Goal: Check status

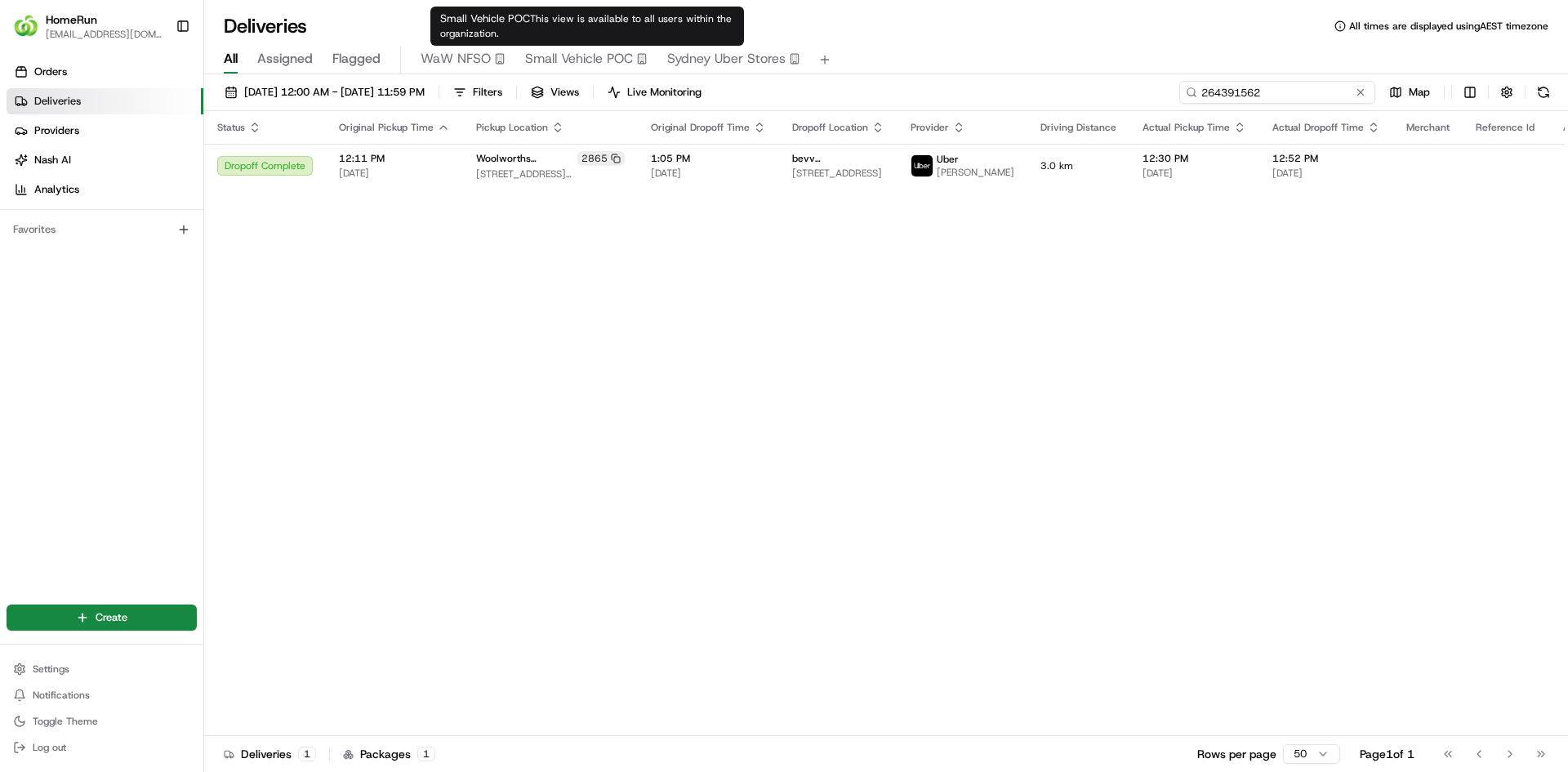
click at [1280, 93] on input "264391562" at bounding box center [1277, 92] width 196 height 23
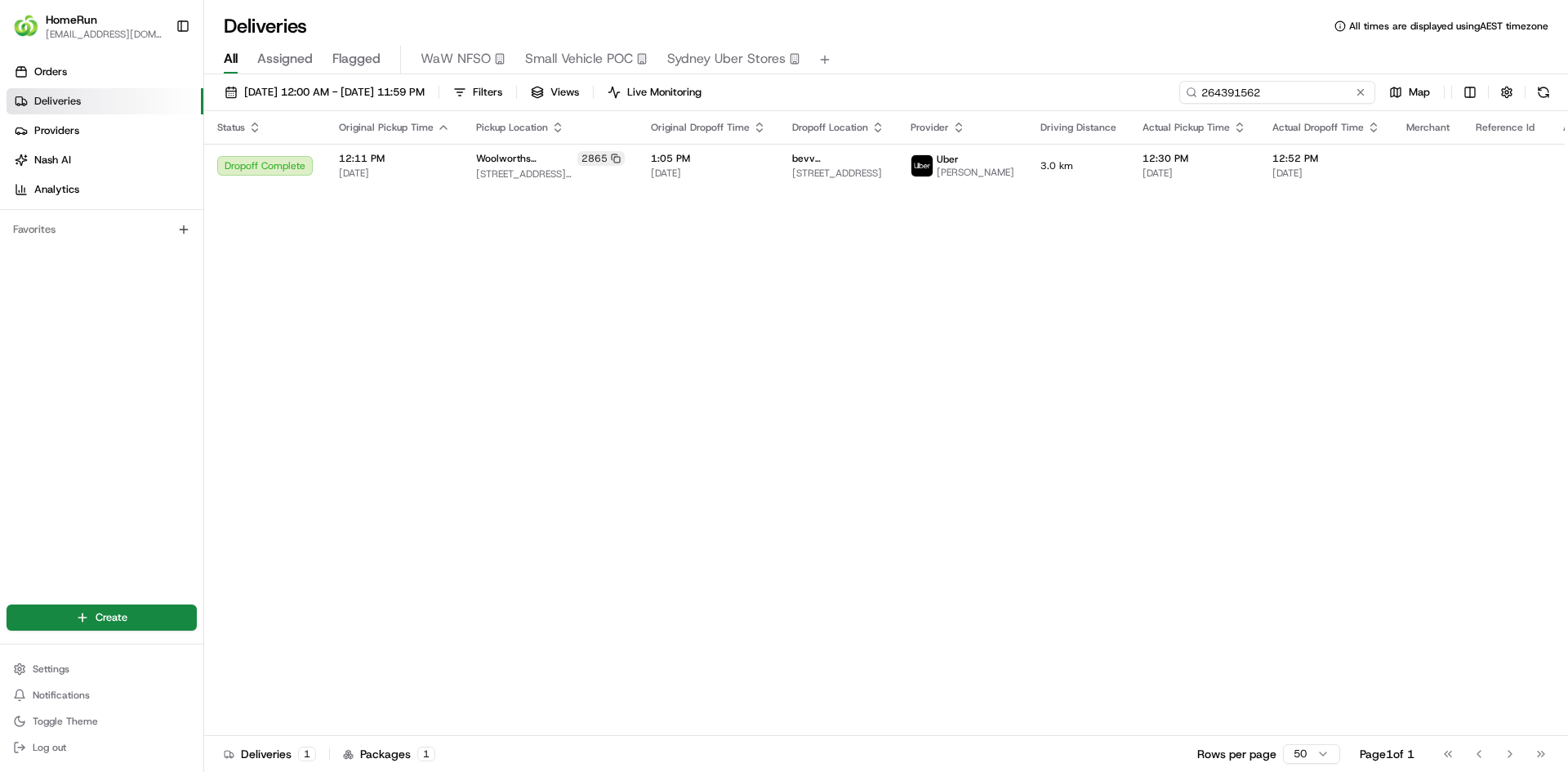
paste input "5744716"
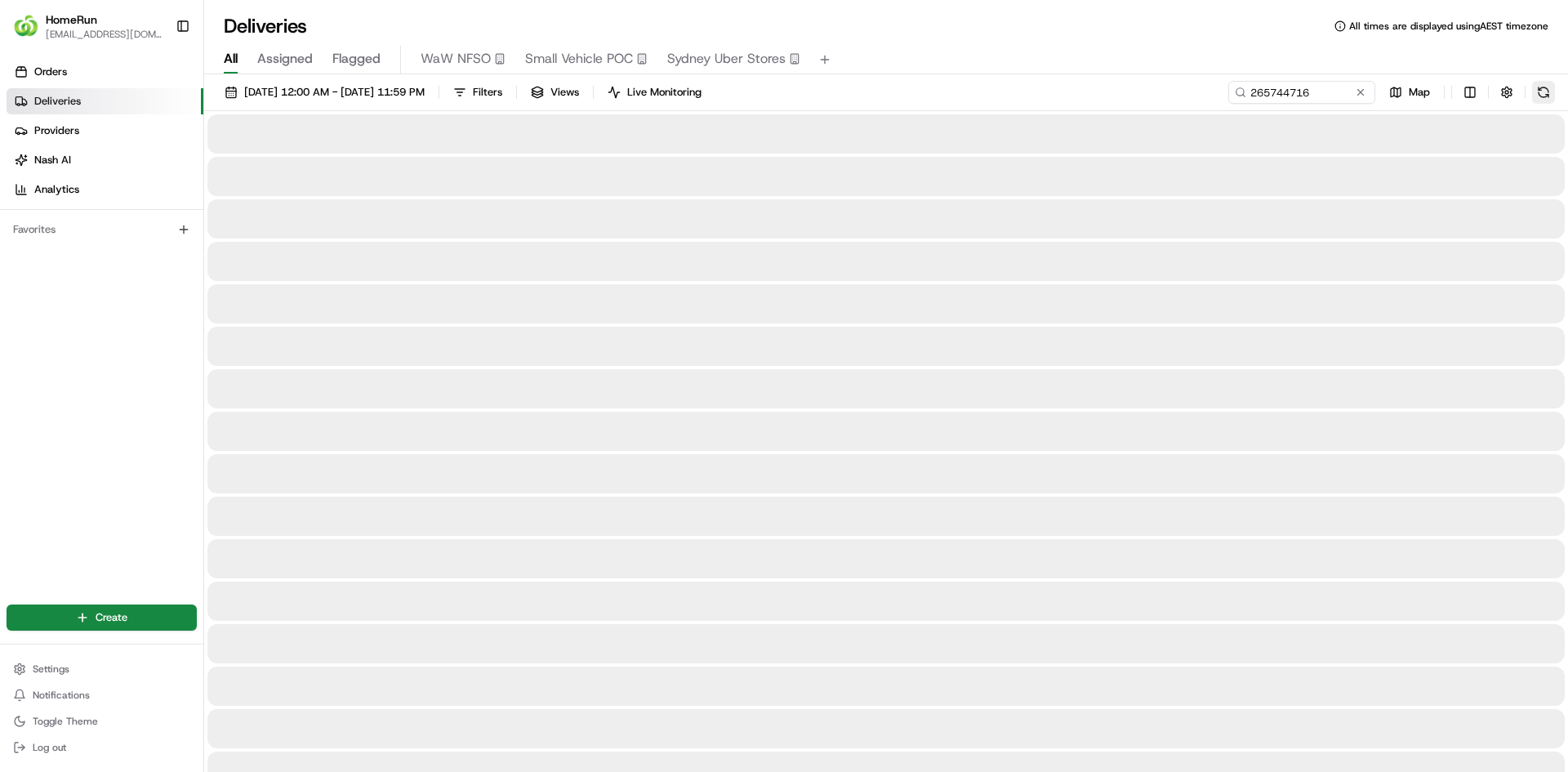
click at [1543, 93] on button at bounding box center [1544, 92] width 23 height 23
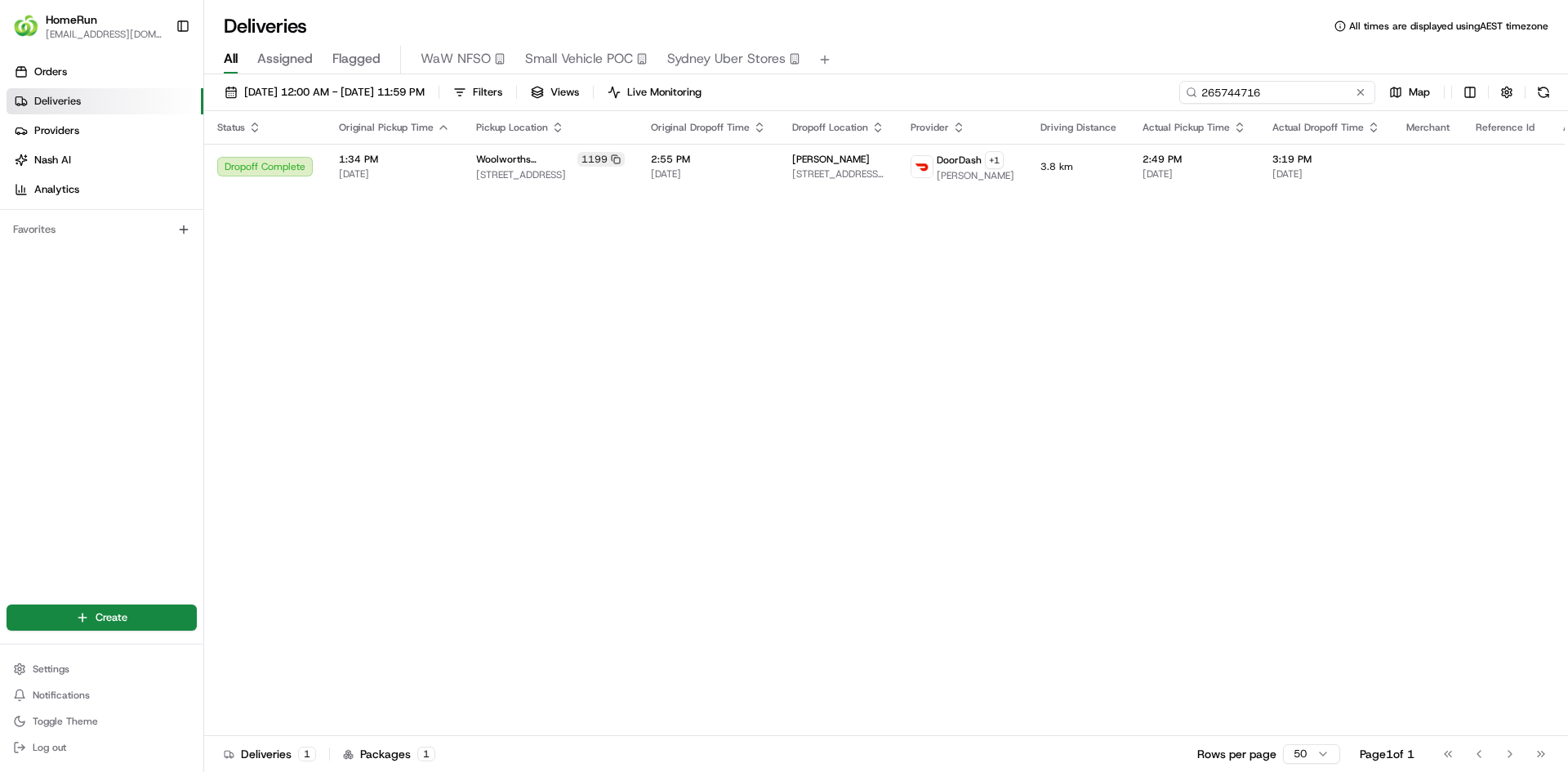
click at [1283, 92] on input "265744716" at bounding box center [1277, 92] width 196 height 23
drag, startPoint x: 1224, startPoint y: 93, endPoint x: 1132, endPoint y: 226, distance: 161.7
click at [1117, 231] on div "Status Original Pickup Time Pickup Location Original Dropoff Time Dropoff Locat…" at bounding box center [905, 423] width 1404 height 625
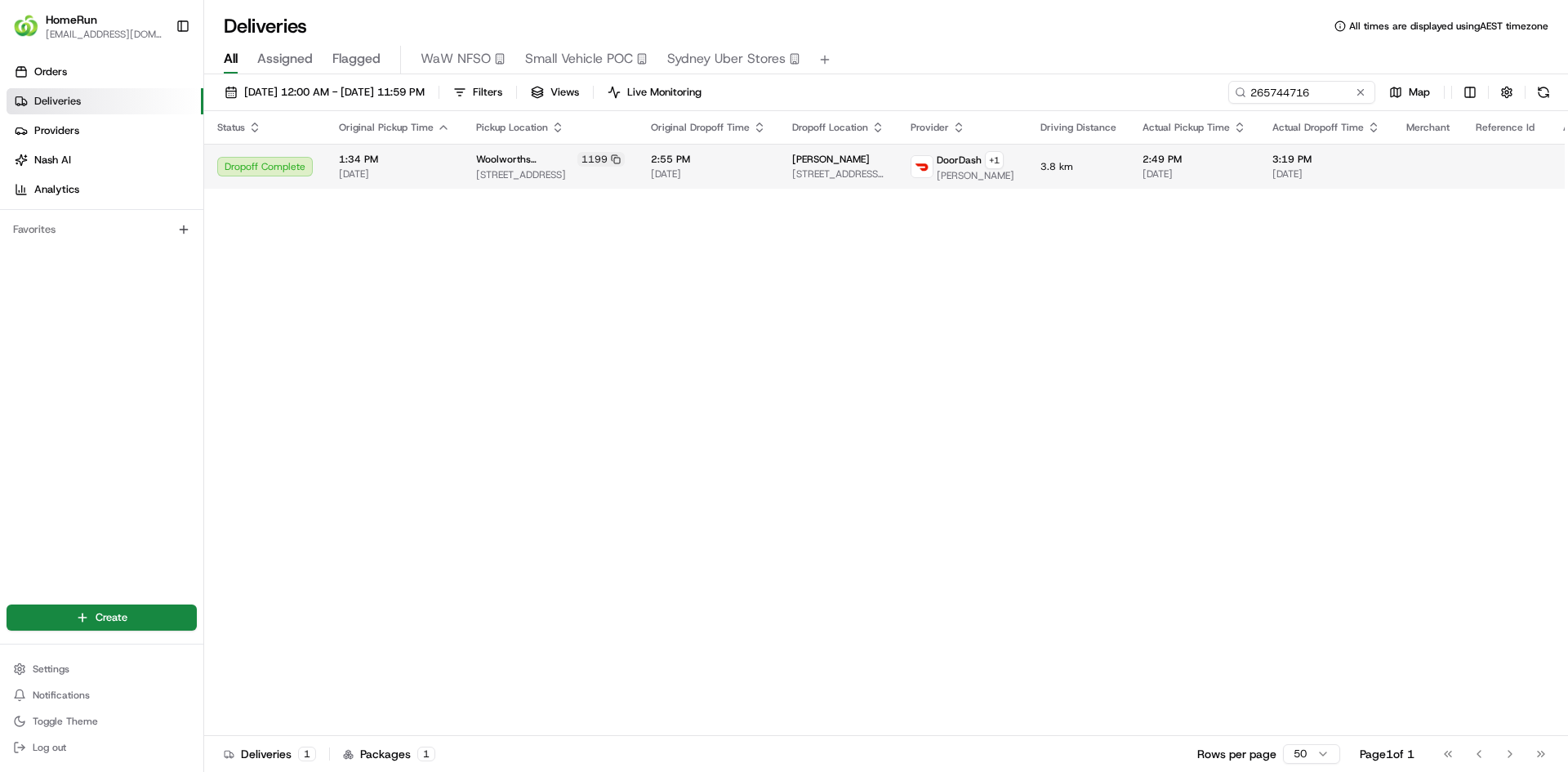
click at [1567, 168] on button at bounding box center [1585, 166] width 19 height 19
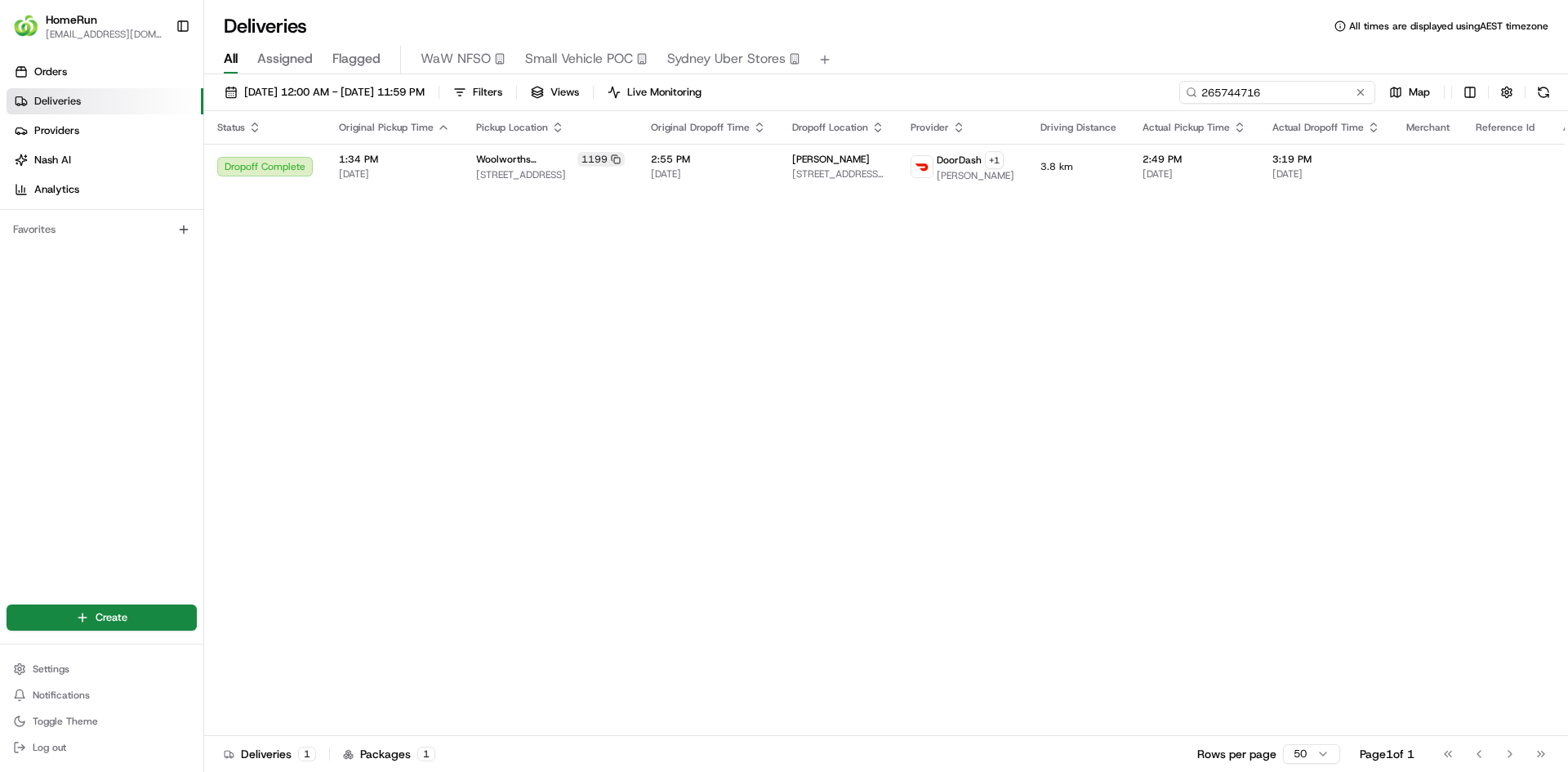
click at [1285, 95] on input "265744716" at bounding box center [1277, 92] width 196 height 23
paste input "33813"
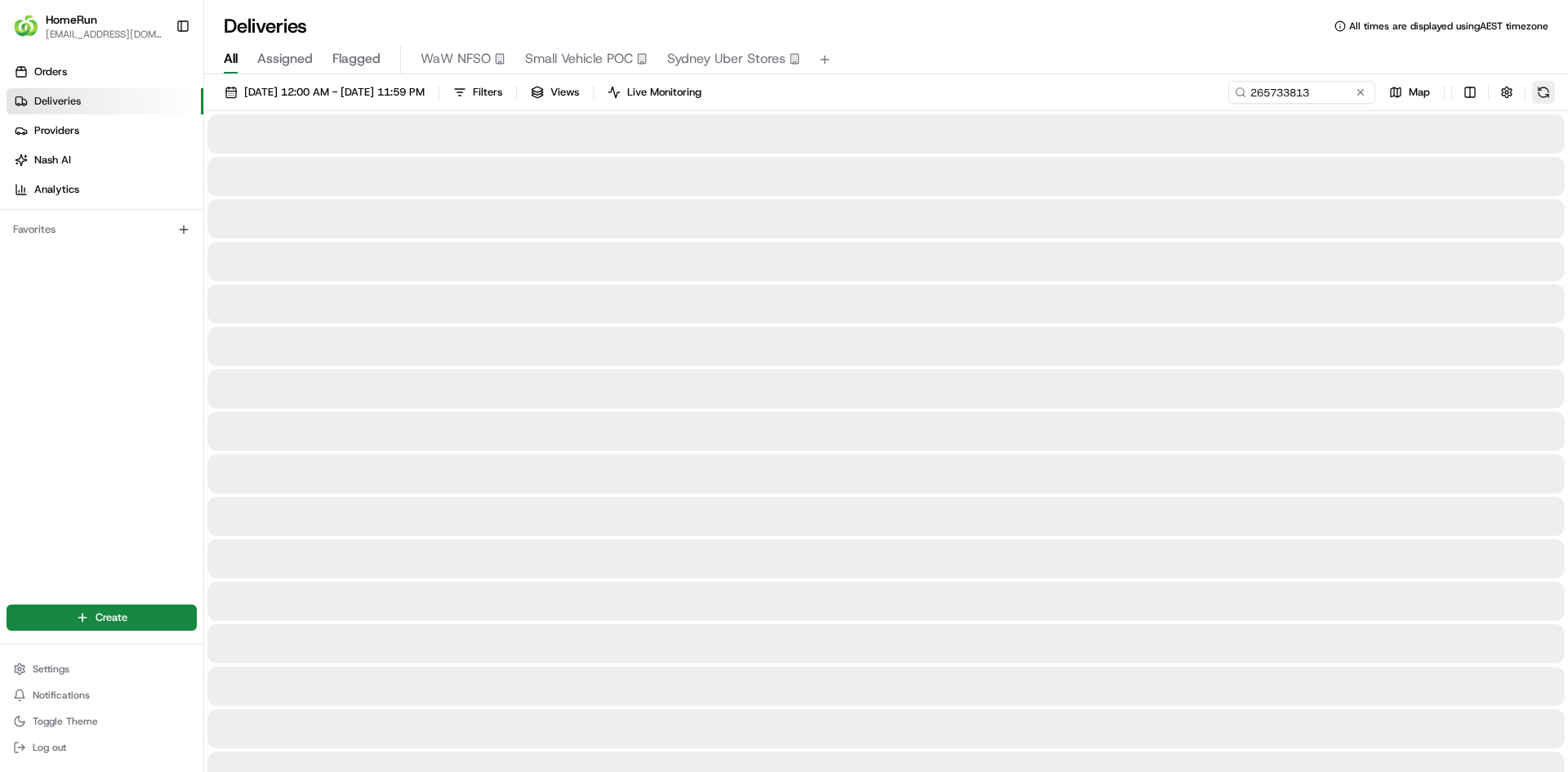
click at [1544, 98] on button at bounding box center [1544, 92] width 23 height 23
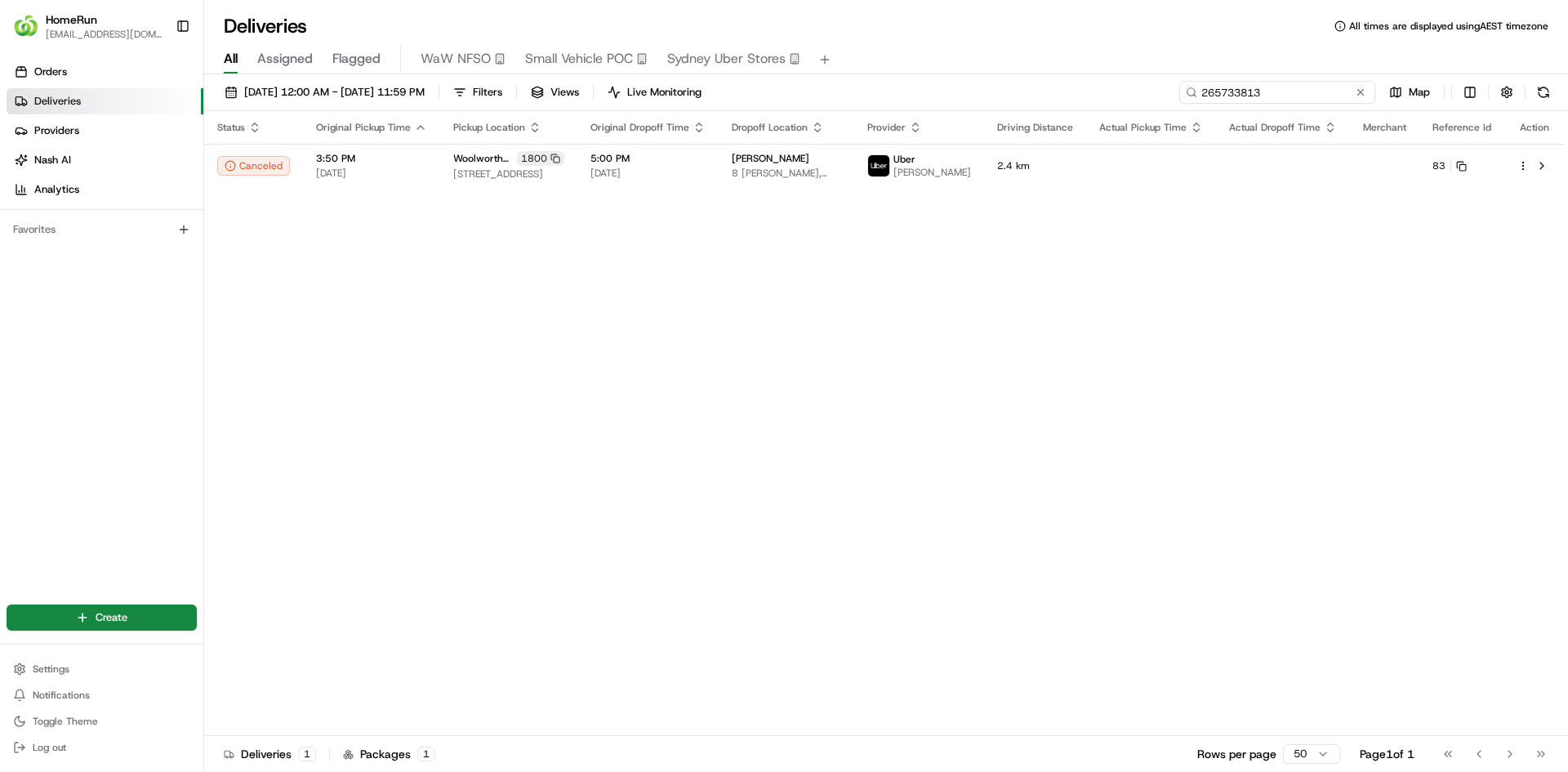
click at [1285, 91] on input "265733813" at bounding box center [1277, 92] width 196 height 23
paste input "17525"
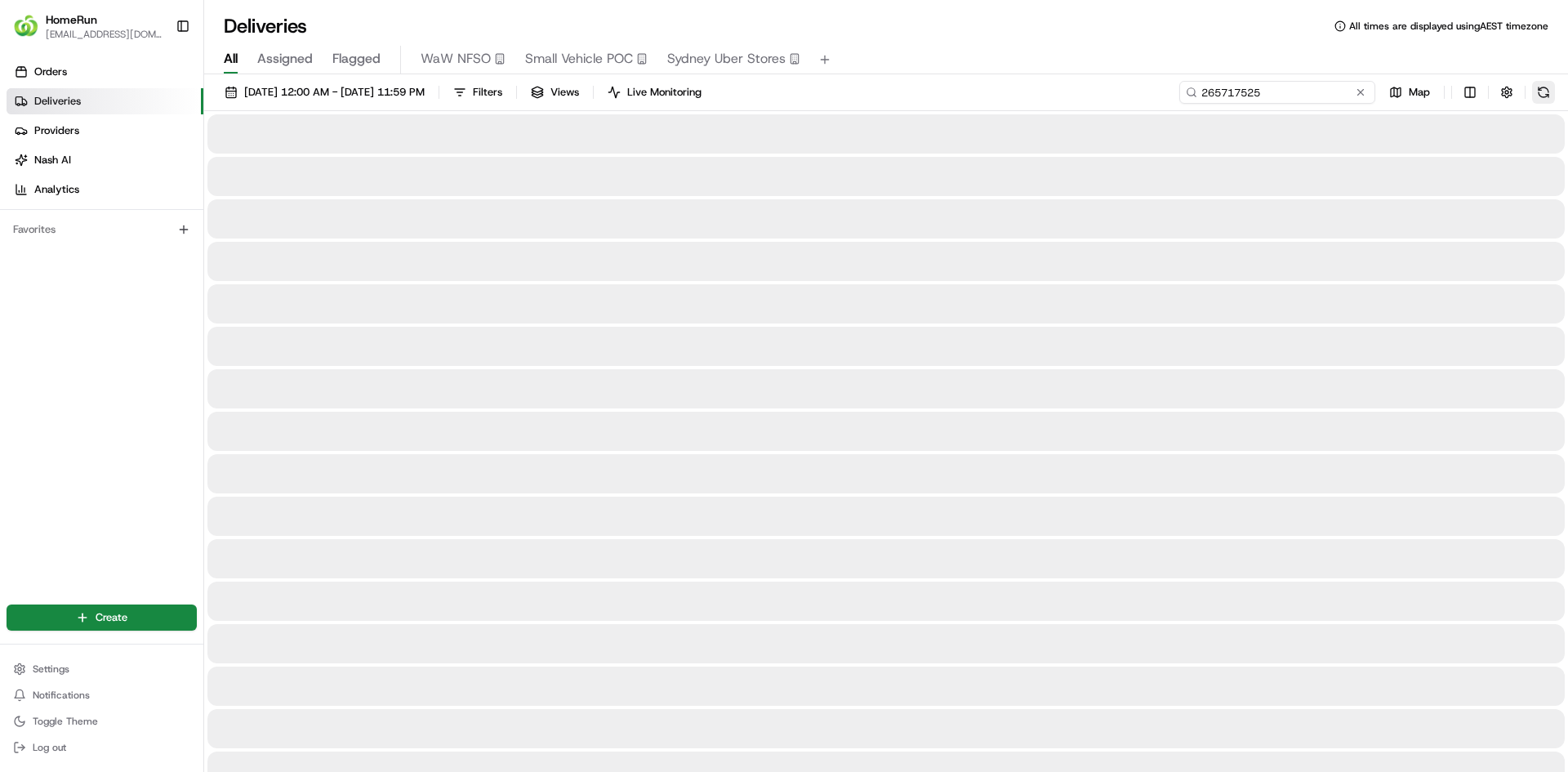
type input "265717525"
click at [1546, 95] on button at bounding box center [1544, 92] width 23 height 23
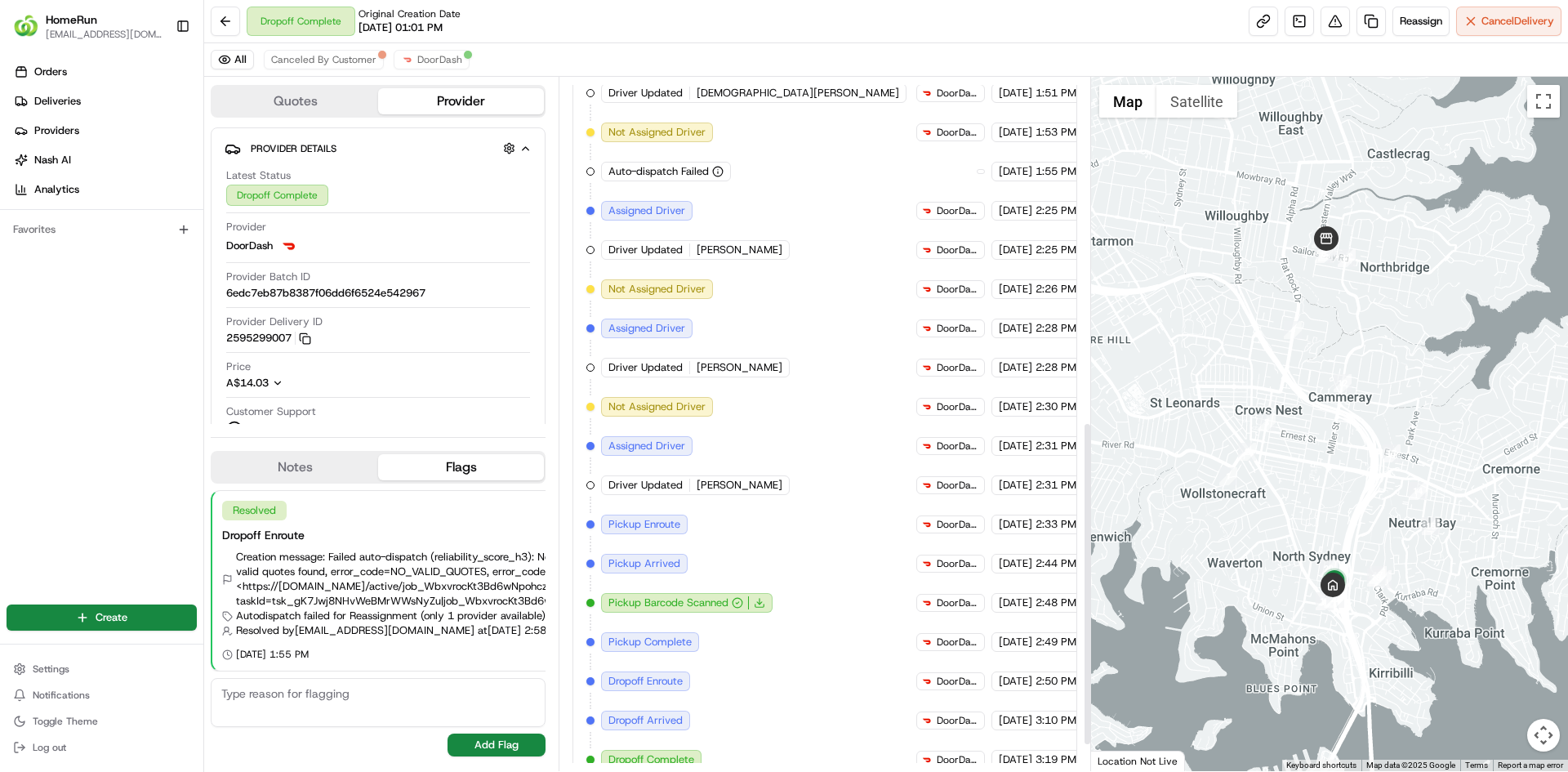
scroll to position [792, 0]
